Goal: Task Accomplishment & Management: Complete application form

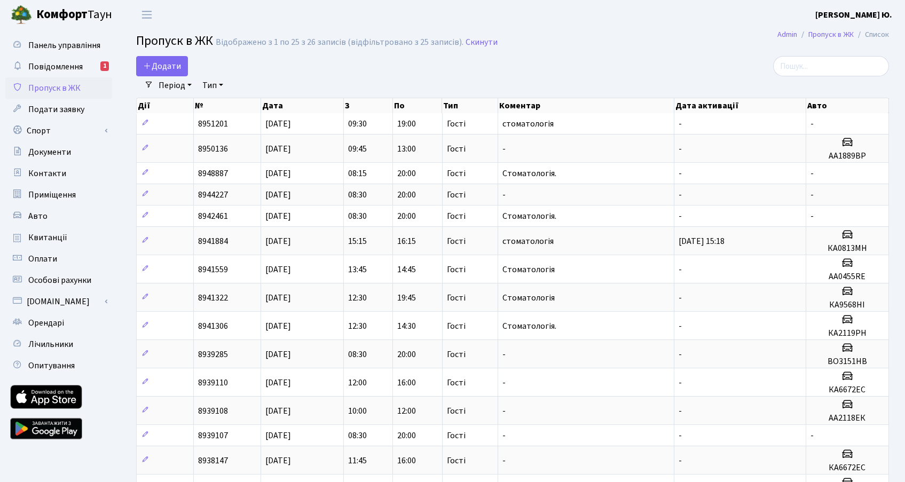
select select "25"
click at [188, 65] on link "Додати" at bounding box center [162, 66] width 52 height 20
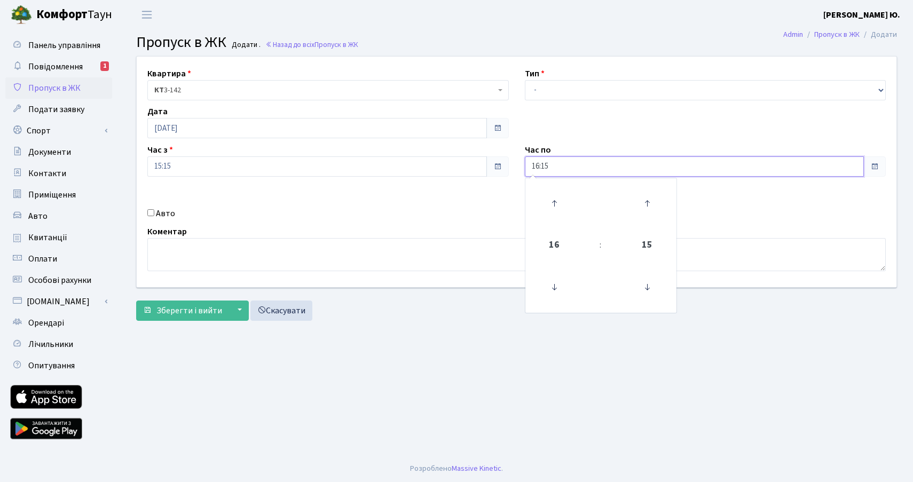
click at [542, 166] on input "16:15" at bounding box center [695, 167] width 340 height 20
click at [550, 200] on icon at bounding box center [554, 203] width 29 height 29
type input "17:15"
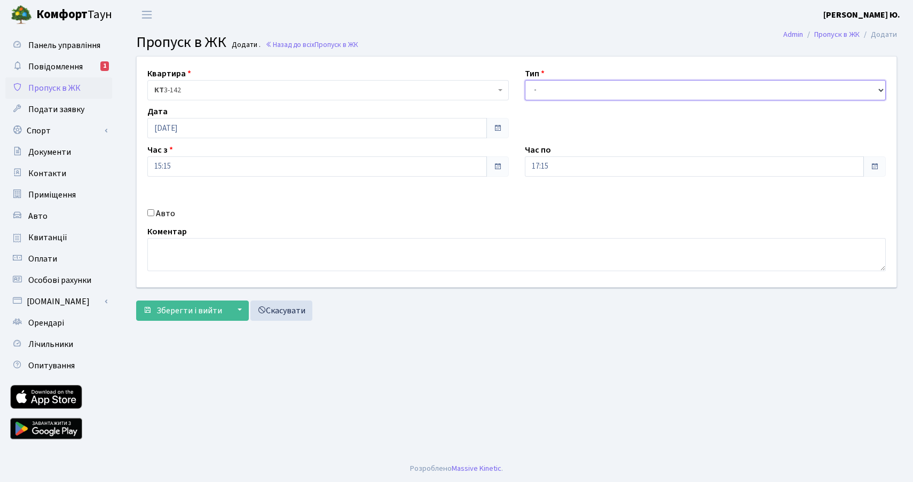
click at [549, 94] on select "- Доставка Таксі Гості Сервіс" at bounding box center [706, 90] width 362 height 20
select select "3"
click at [525, 80] on select "- Доставка Таксі Гості Сервіс" at bounding box center [706, 90] width 362 height 20
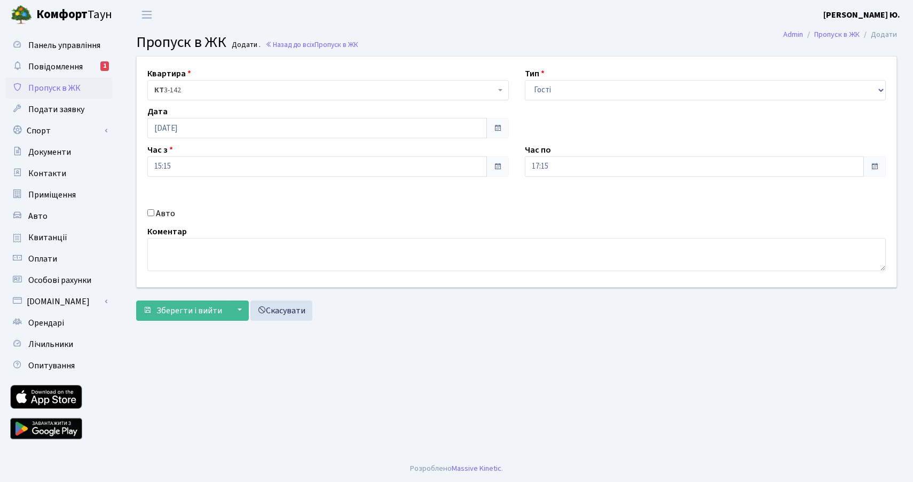
click at [166, 214] on label "Авто" at bounding box center [165, 213] width 19 height 13
click at [154, 214] on input "Авто" at bounding box center [150, 212] width 7 height 7
checkbox input "true"
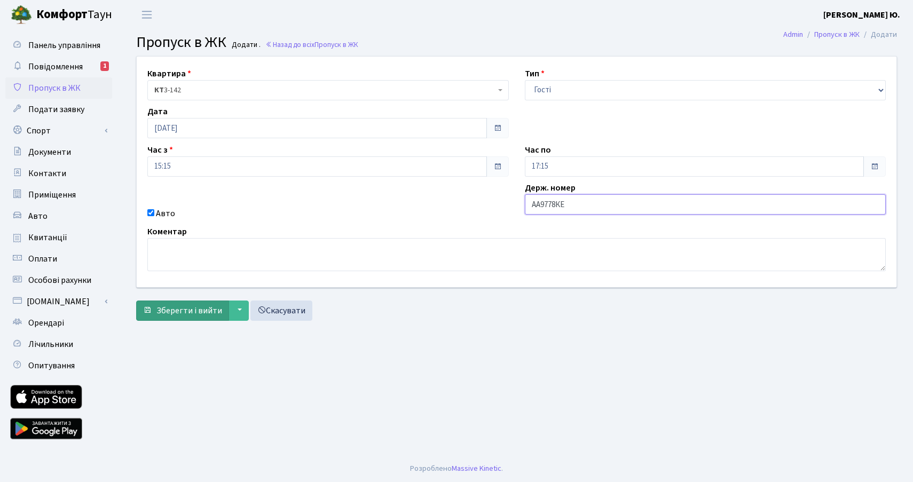
type input "АА9778КЕ"
click at [197, 314] on span "Зберегти і вийти" at bounding box center [190, 311] width 66 height 12
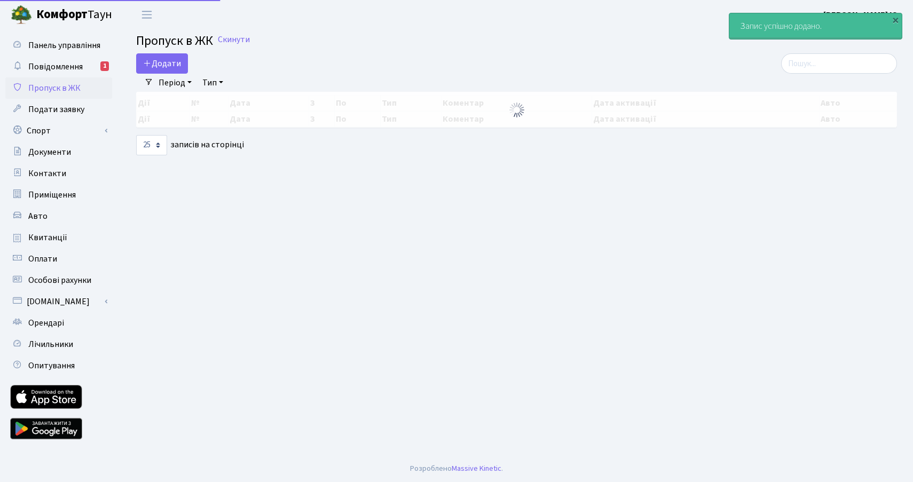
select select "25"
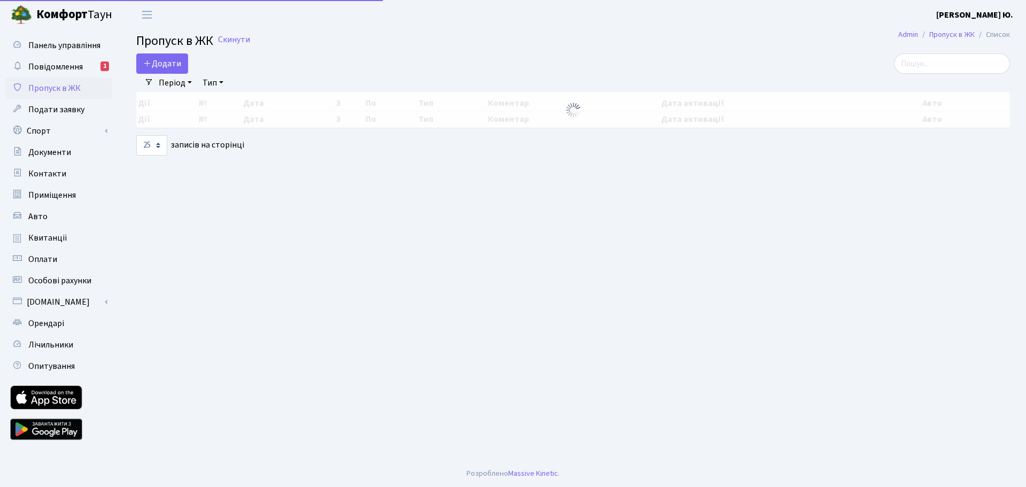
select select "25"
